Goal: Navigation & Orientation: Find specific page/section

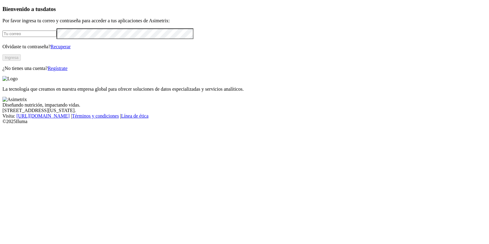
type input "[PERSON_NAME][EMAIL_ADDRESS][PERSON_NAME][DOMAIN_NAME]"
click at [21, 61] on button "Ingresa" at bounding box center [11, 57] width 18 height 6
